Goal: Information Seeking & Learning: Check status

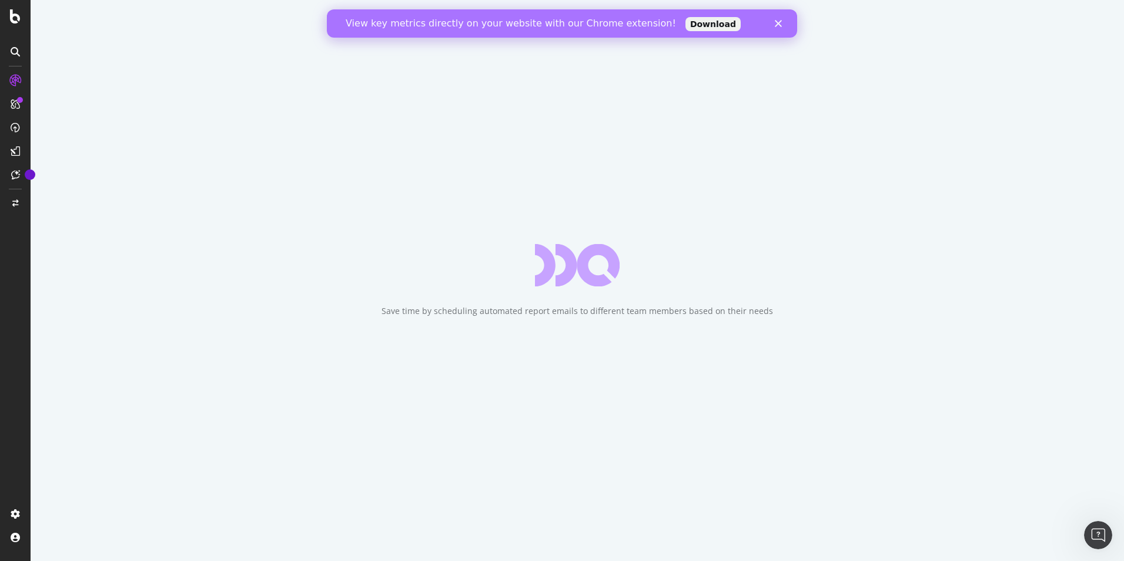
click at [775, 24] on icon "Close" at bounding box center [778, 23] width 7 height 7
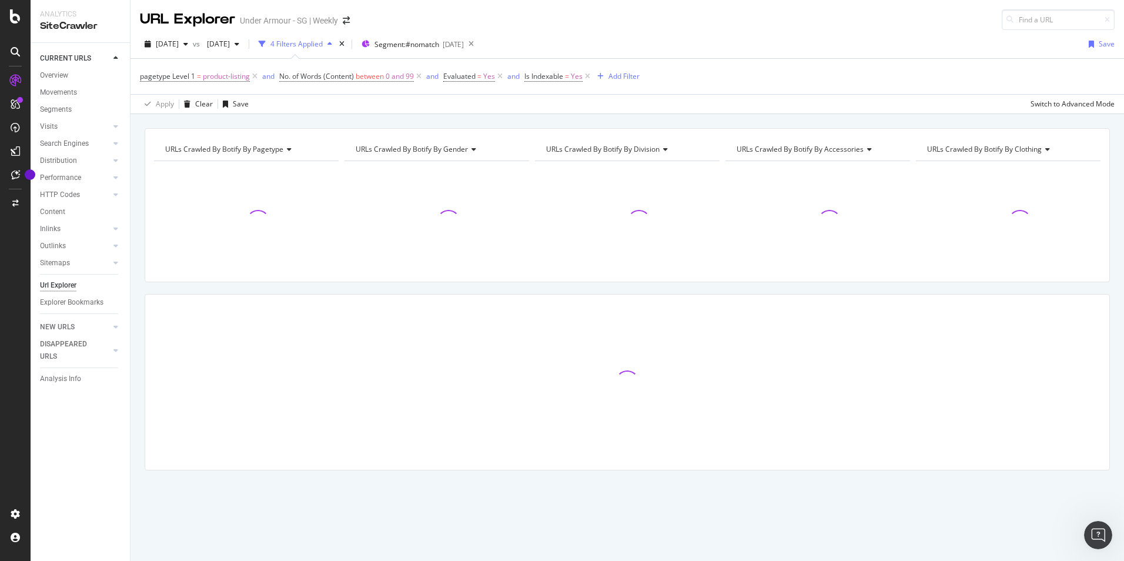
click at [735, 31] on div "2025 Jul. 31st vs 2025 Jul. 10th 4 Filters Applied Segment: #nomatch 2025-08-07…" at bounding box center [628, 72] width 994 height 84
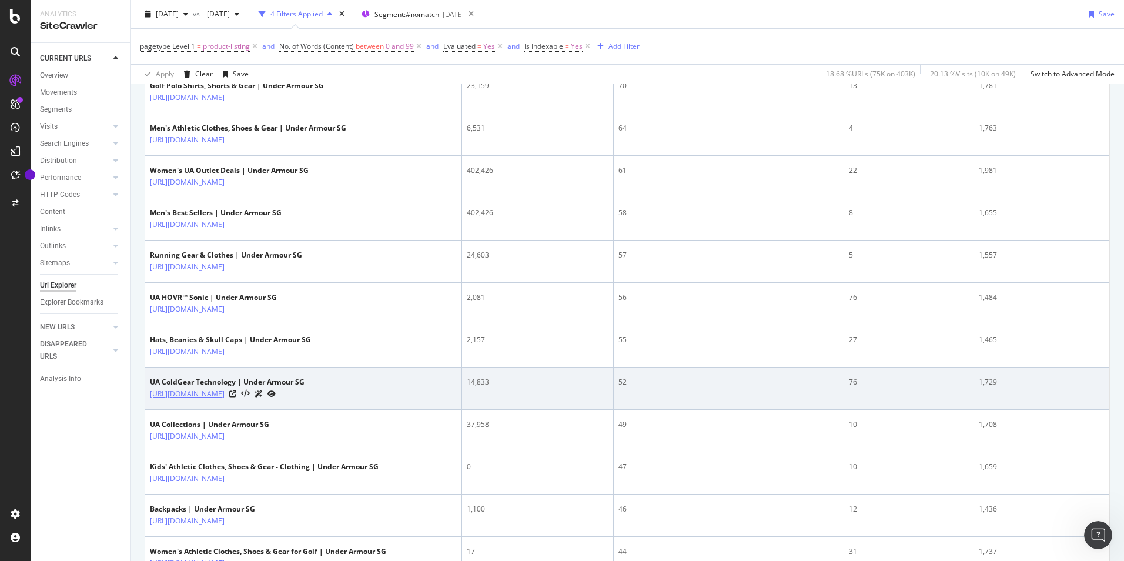
scroll to position [882, 0]
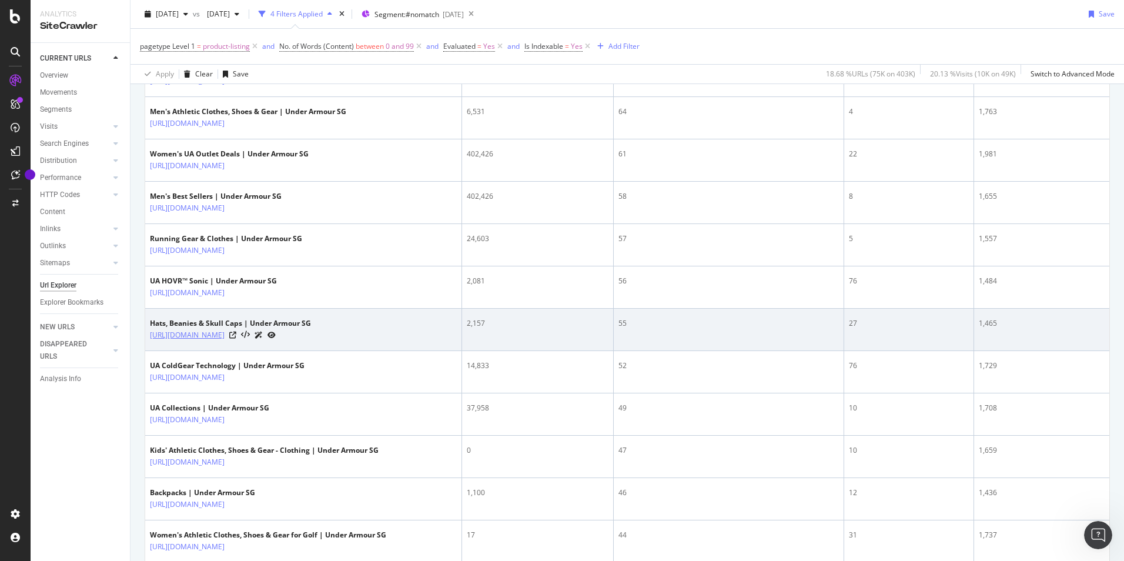
click at [225, 336] on link "[URL][DOMAIN_NAME]" at bounding box center [187, 335] width 75 height 12
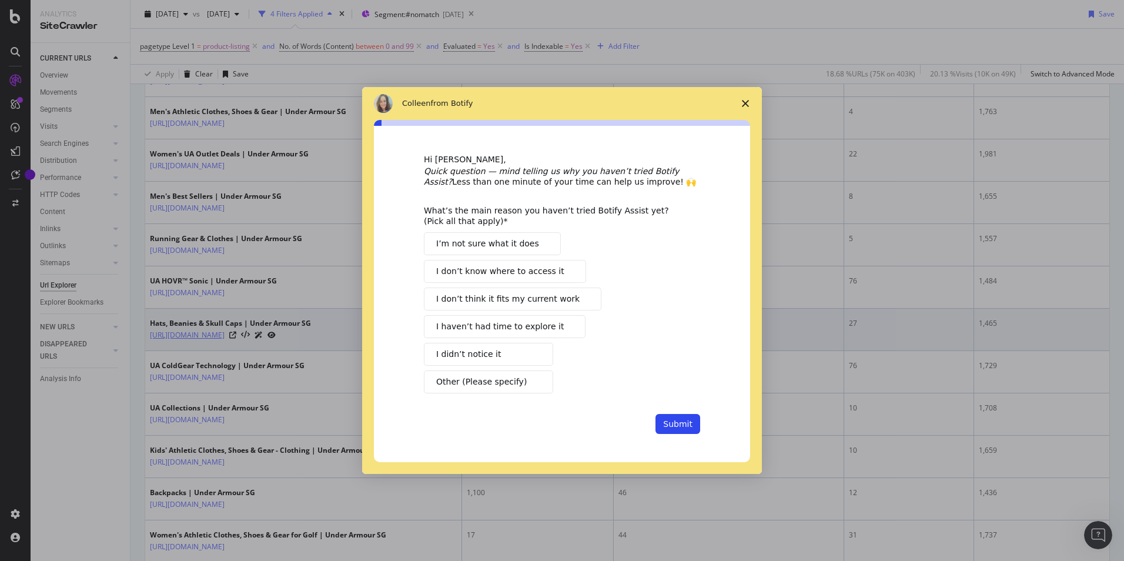
scroll to position [0, 0]
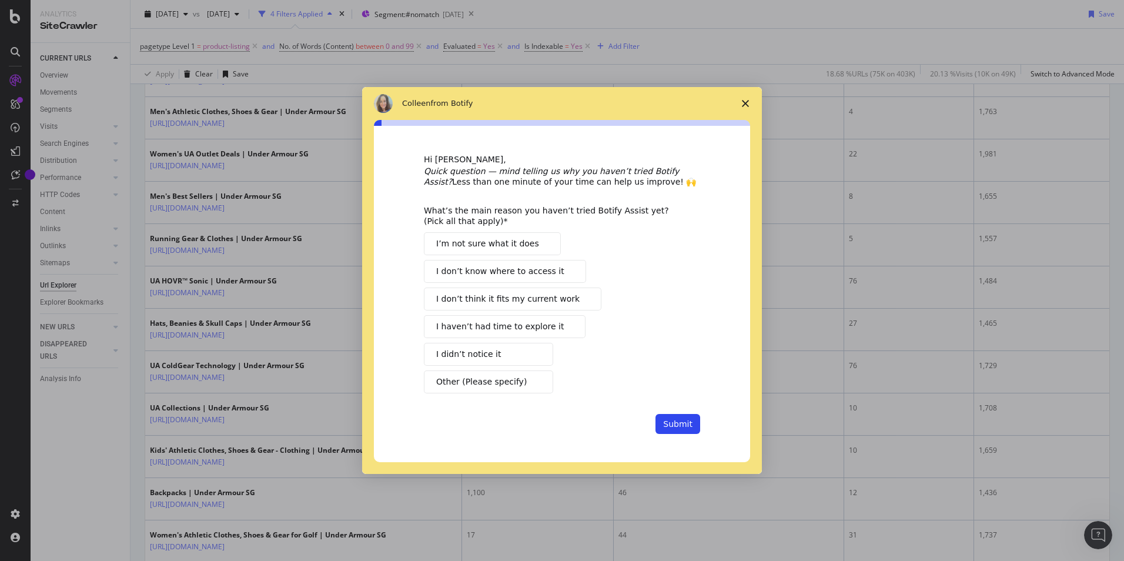
click at [745, 103] on polygon "Close survey" at bounding box center [745, 103] width 7 height 7
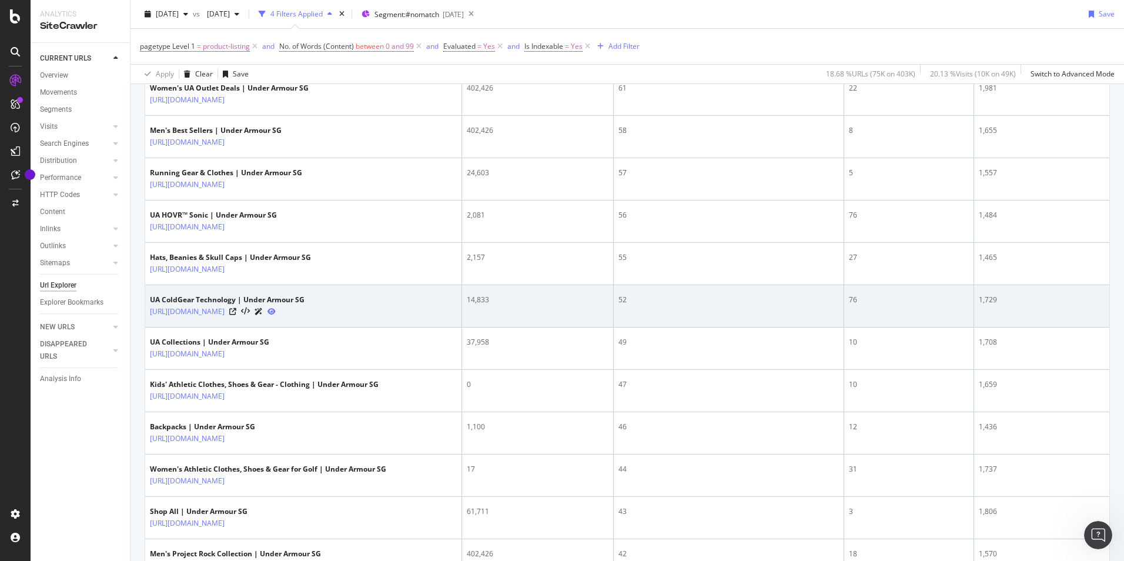
scroll to position [941, 0]
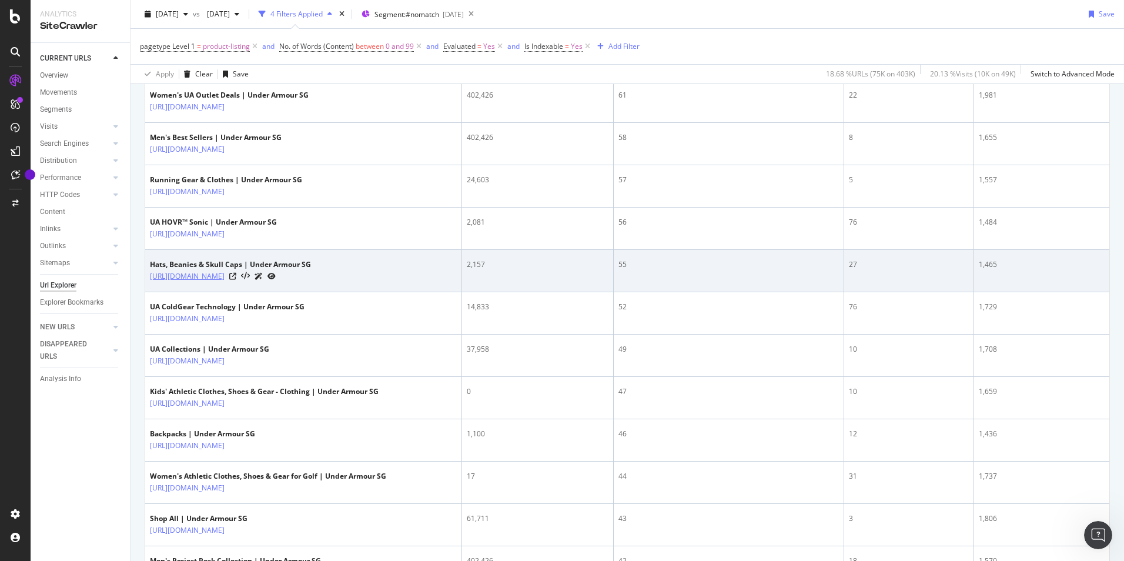
drag, startPoint x: 141, startPoint y: 272, endPoint x: 262, endPoint y: 280, distance: 121.3
click at [262, 280] on div "URLs Crawled By Botify By pagetype Chart (by Value) Table Expand Export as CSV …" at bounding box center [628, 409] width 994 height 2442
drag, startPoint x: 262, startPoint y: 280, endPoint x: 379, endPoint y: 259, distance: 118.9
click at [379, 259] on td "Hats, Beanies & Skull Caps | Under Armour SG https://www.underarmour.com.sg/en-…" at bounding box center [303, 271] width 317 height 42
copy link "[URL][DOMAIN_NAME]"
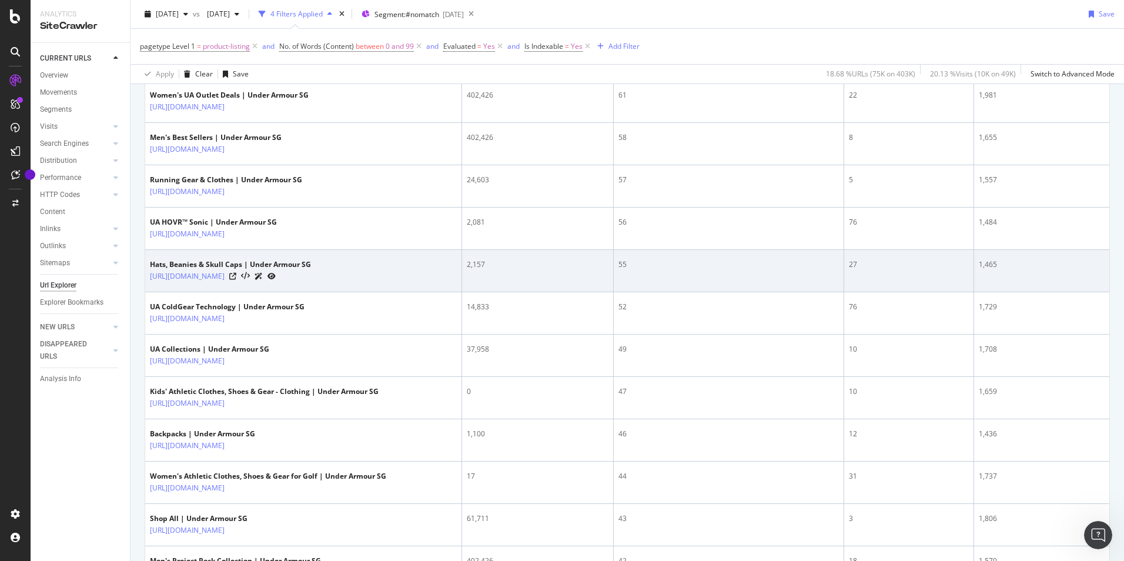
drag, startPoint x: 146, startPoint y: 276, endPoint x: 367, endPoint y: 285, distance: 221.2
click at [367, 285] on td "Hats, Beanies & Skull Caps | Under Armour SG https://www.underarmour.com.sg/en-…" at bounding box center [303, 271] width 317 height 42
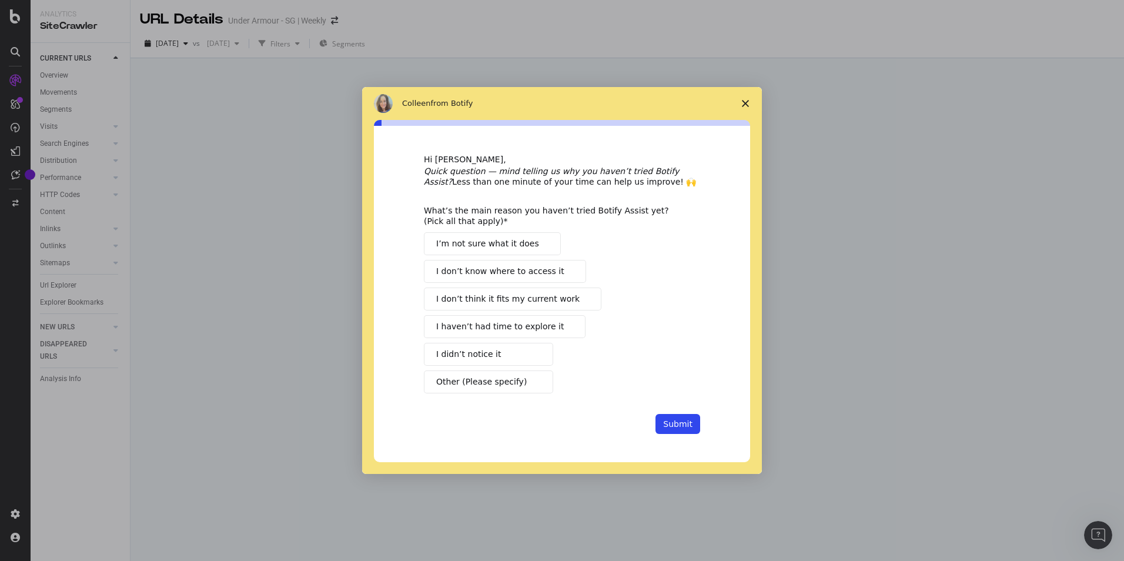
click at [744, 99] on span "Close survey" at bounding box center [745, 103] width 33 height 33
